Goal: Task Accomplishment & Management: Complete application form

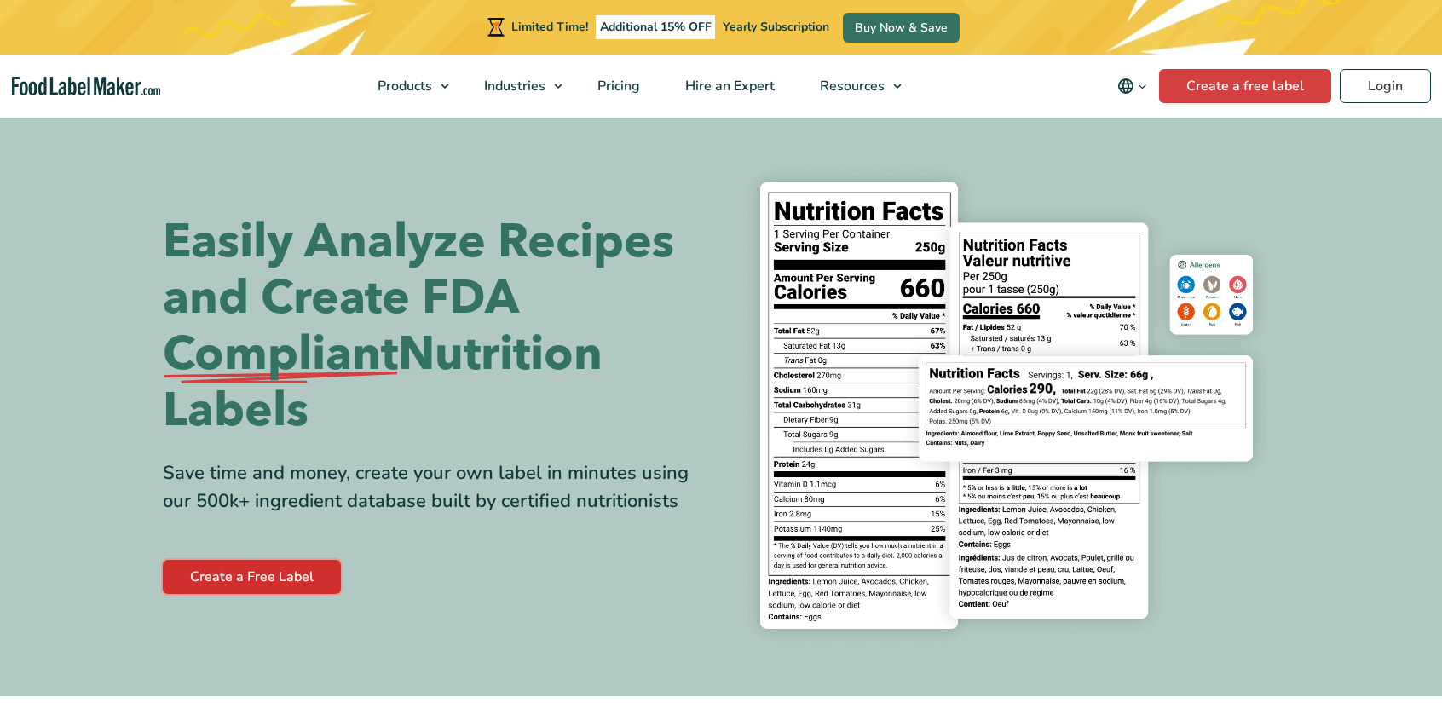
click at [231, 571] on link "Create a Free Label" at bounding box center [252, 577] width 178 height 34
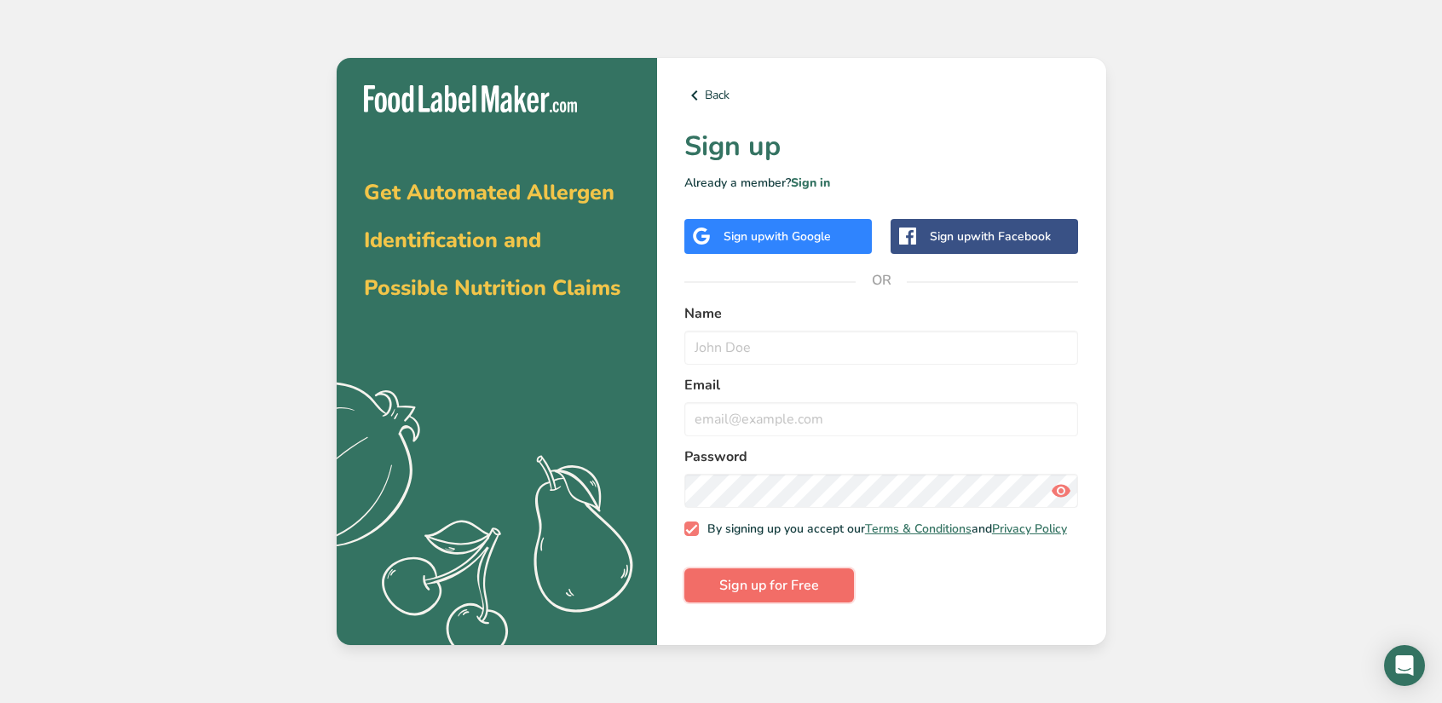
click at [768, 596] on span "Sign up for Free" at bounding box center [769, 585] width 100 height 20
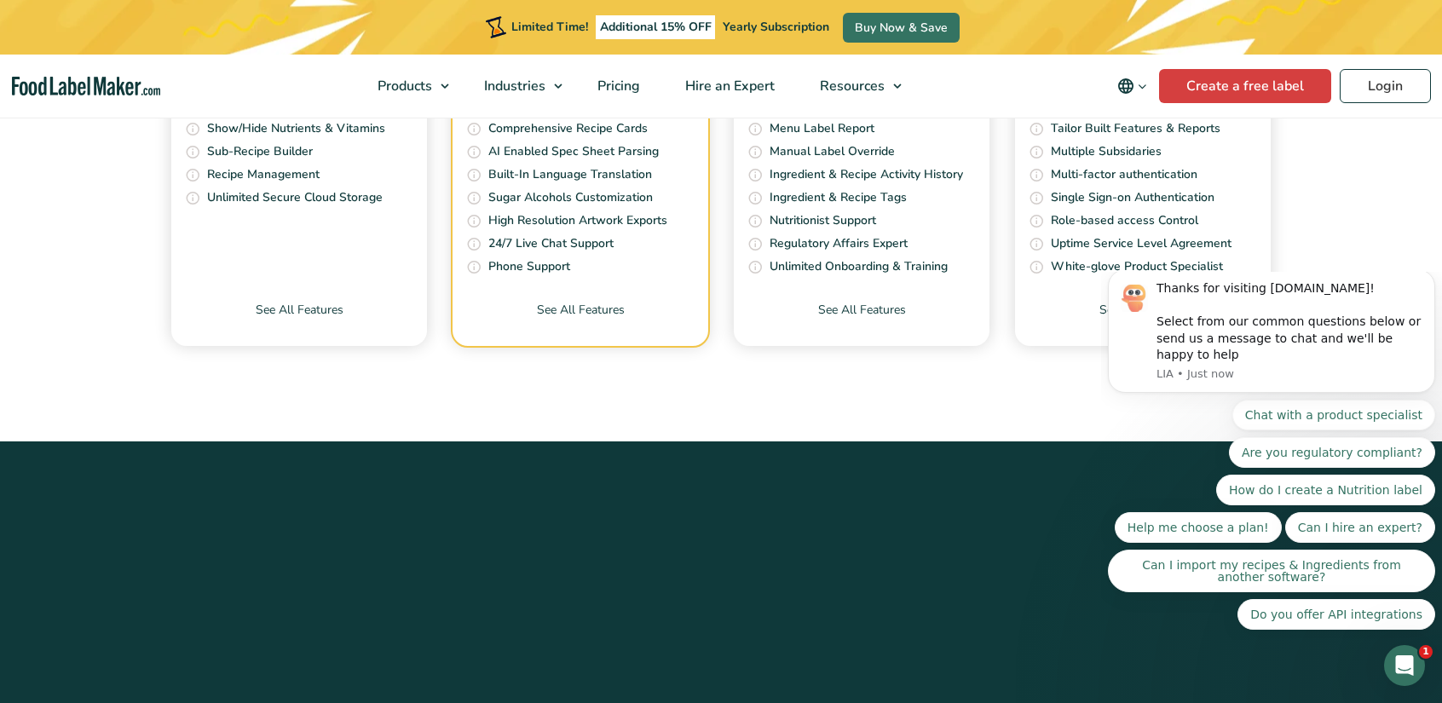
scroll to position [5969, 0]
